Goal: Information Seeking & Learning: Learn about a topic

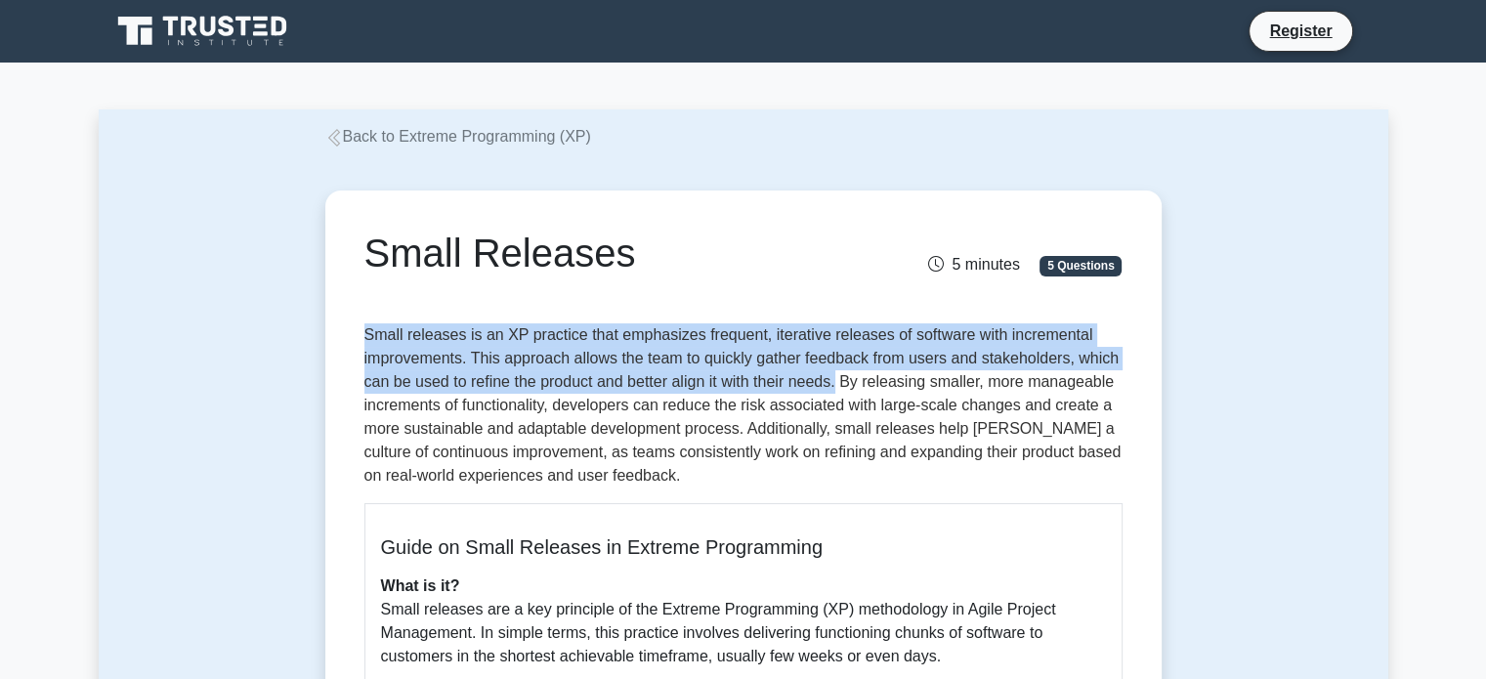
drag, startPoint x: 365, startPoint y: 335, endPoint x: 840, endPoint y: 379, distance: 476.9
click at [840, 379] on p "Small releases is an XP practice that emphasizes frequent, iterative releases o…" at bounding box center [743, 405] width 758 height 164
copy p "Small releases is an XP practice that emphasizes frequent, iterative releases o…"
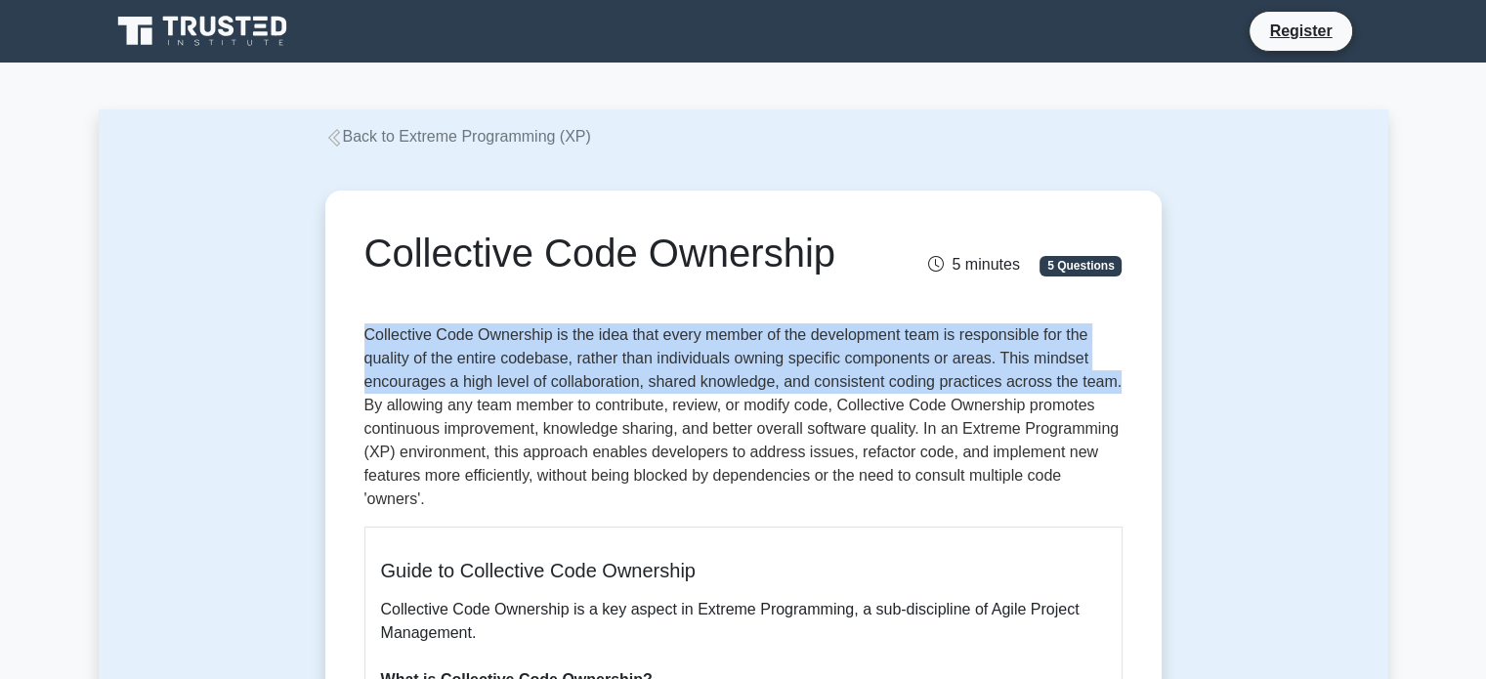
drag, startPoint x: 367, startPoint y: 327, endPoint x: 1119, endPoint y: 381, distance: 753.4
click at [1119, 381] on p "Collective Code Ownership is the idea that every member of the development team…" at bounding box center [743, 417] width 758 height 188
copy p "Collective Code Ownership is the idea that every member of the development team…"
